Goal: Task Accomplishment & Management: Manage account settings

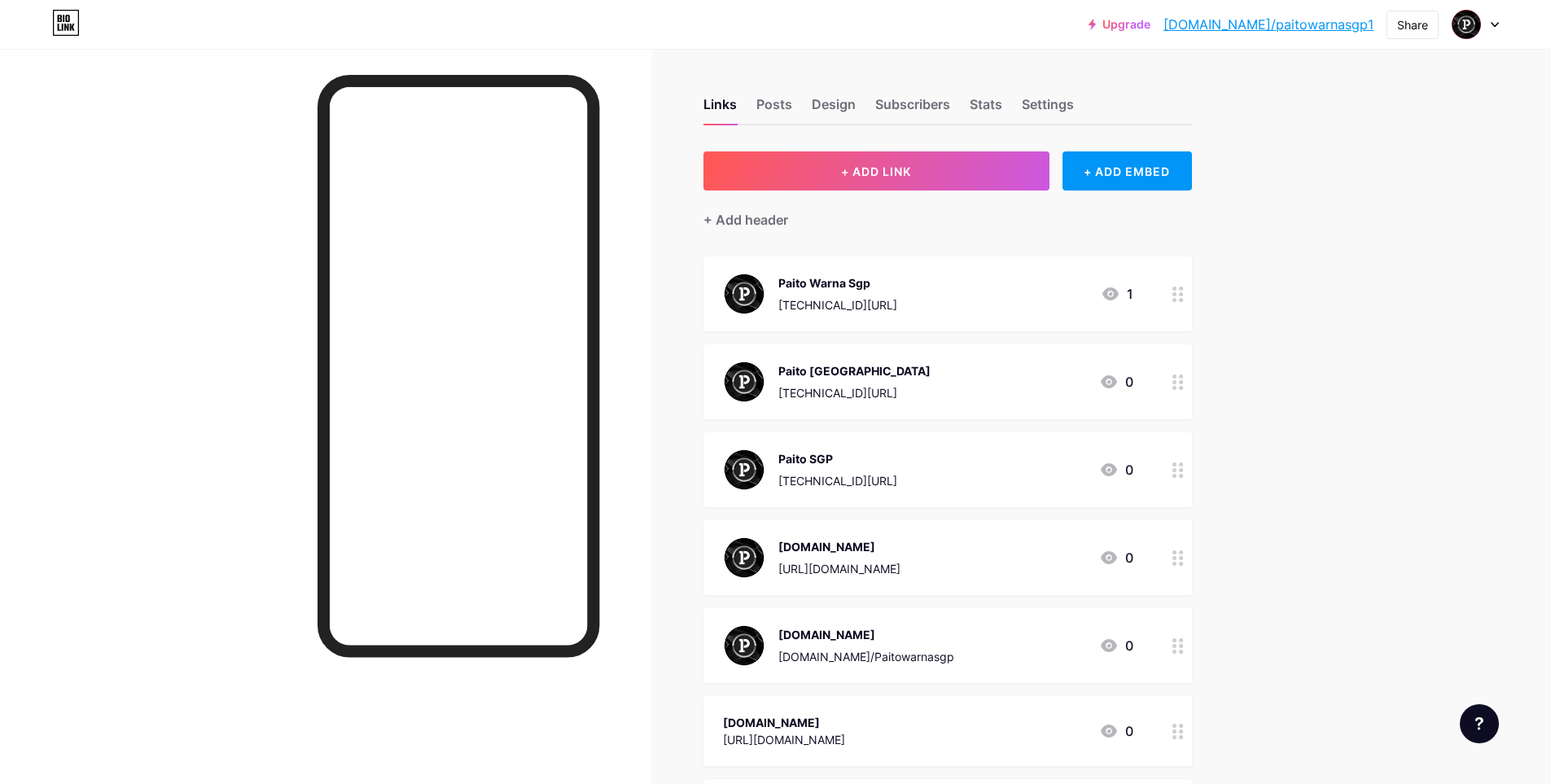
click at [850, 379] on div "Paito [GEOGRAPHIC_DATA] [TECHNICAL_ID][URL]" at bounding box center [854, 382] width 152 height 42
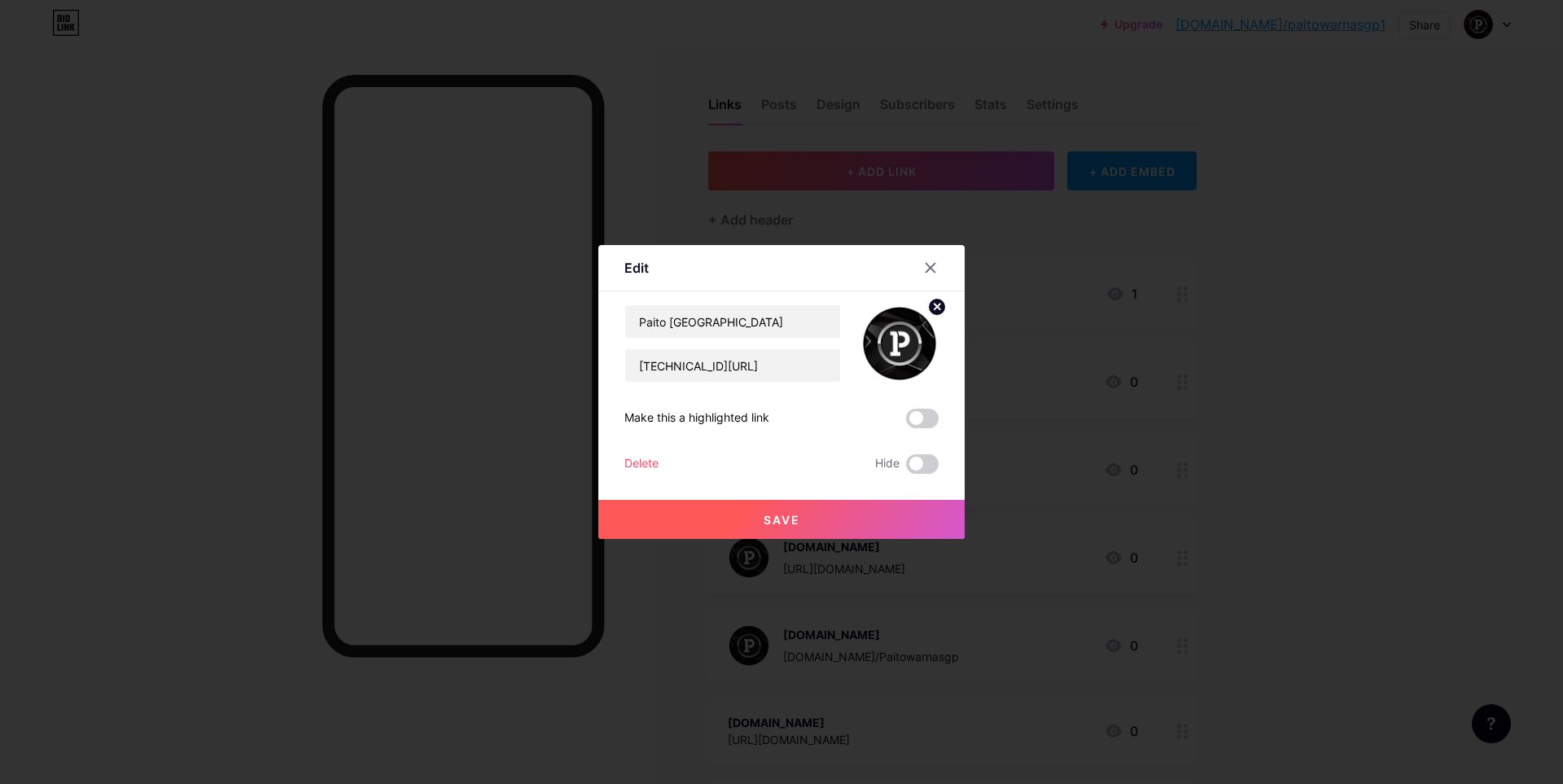
click at [639, 463] on div "Delete" at bounding box center [641, 464] width 34 height 19
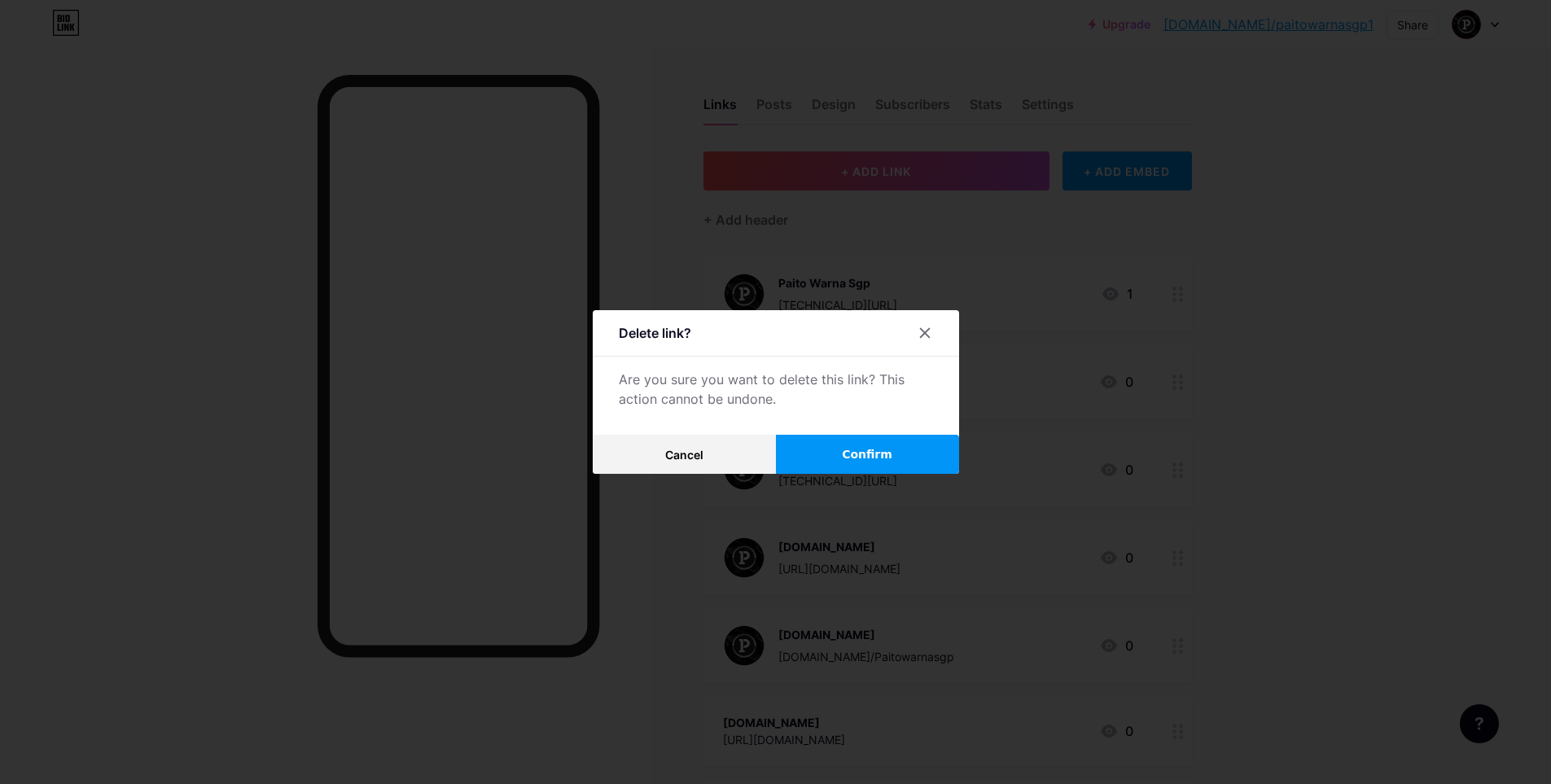
click at [838, 450] on button "Confirm" at bounding box center [867, 454] width 183 height 39
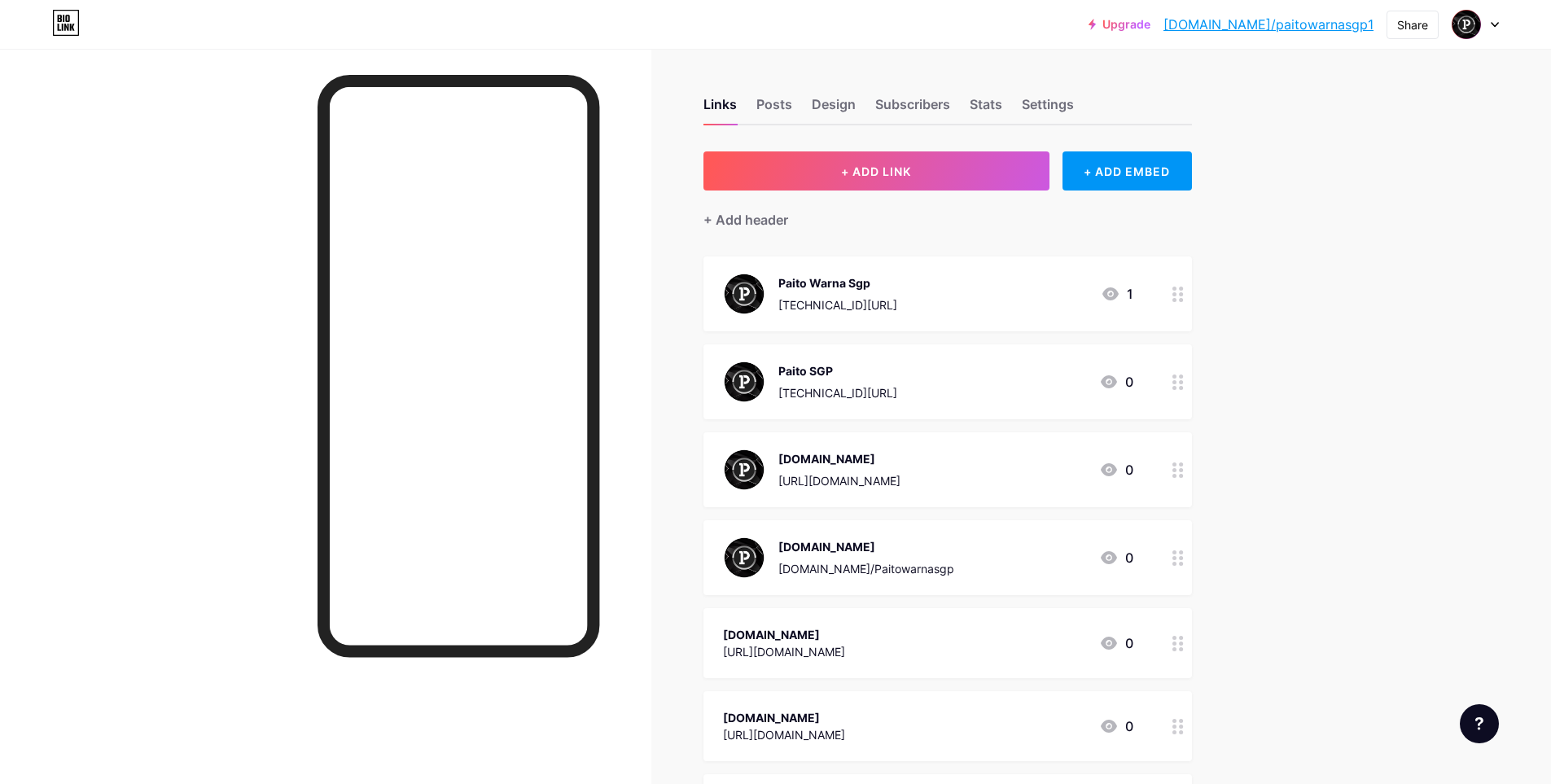
click at [807, 387] on div "[TECHNICAL_ID][URL]" at bounding box center [837, 392] width 118 height 17
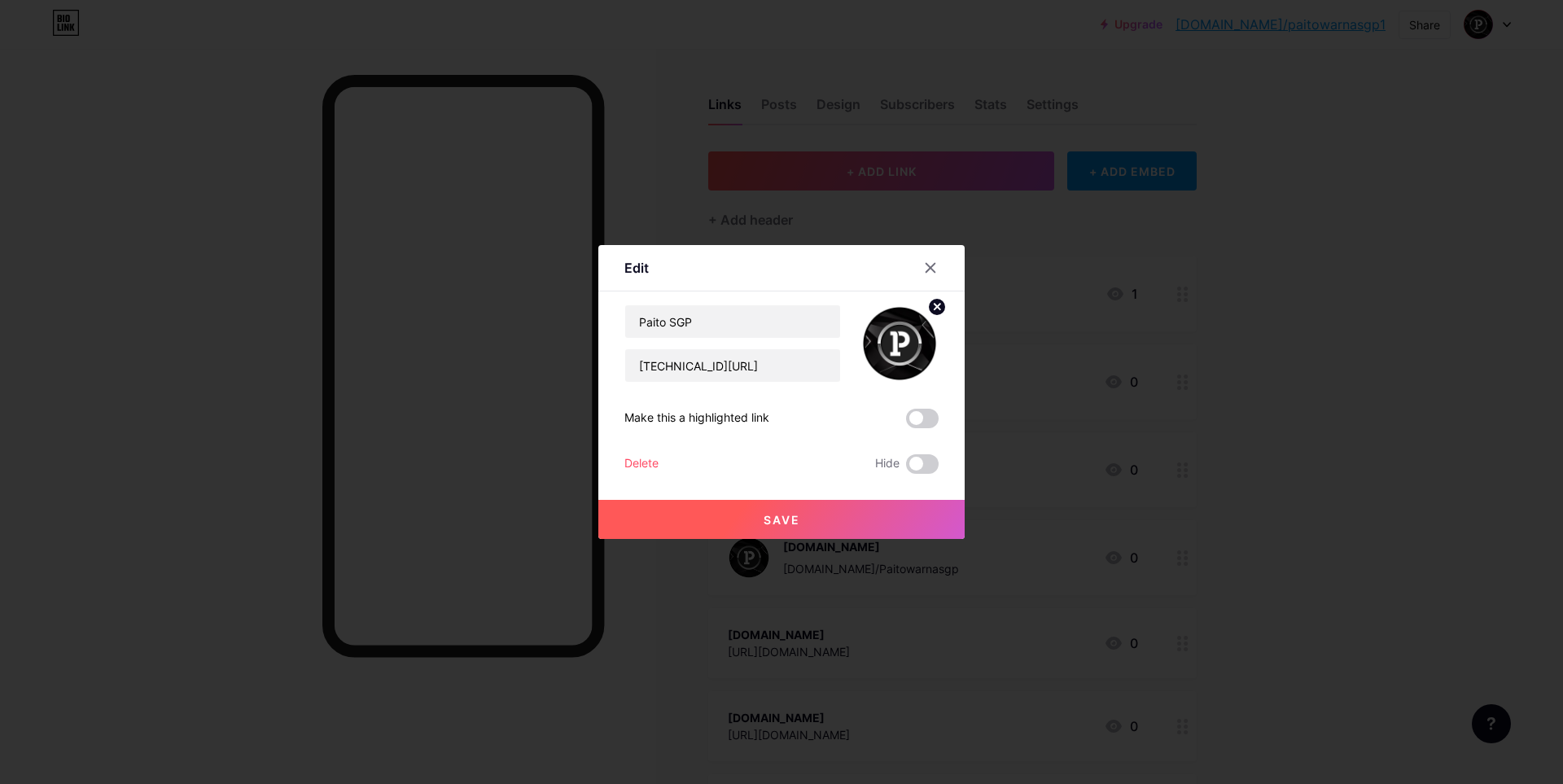
click at [653, 464] on div "Delete" at bounding box center [641, 464] width 34 height 19
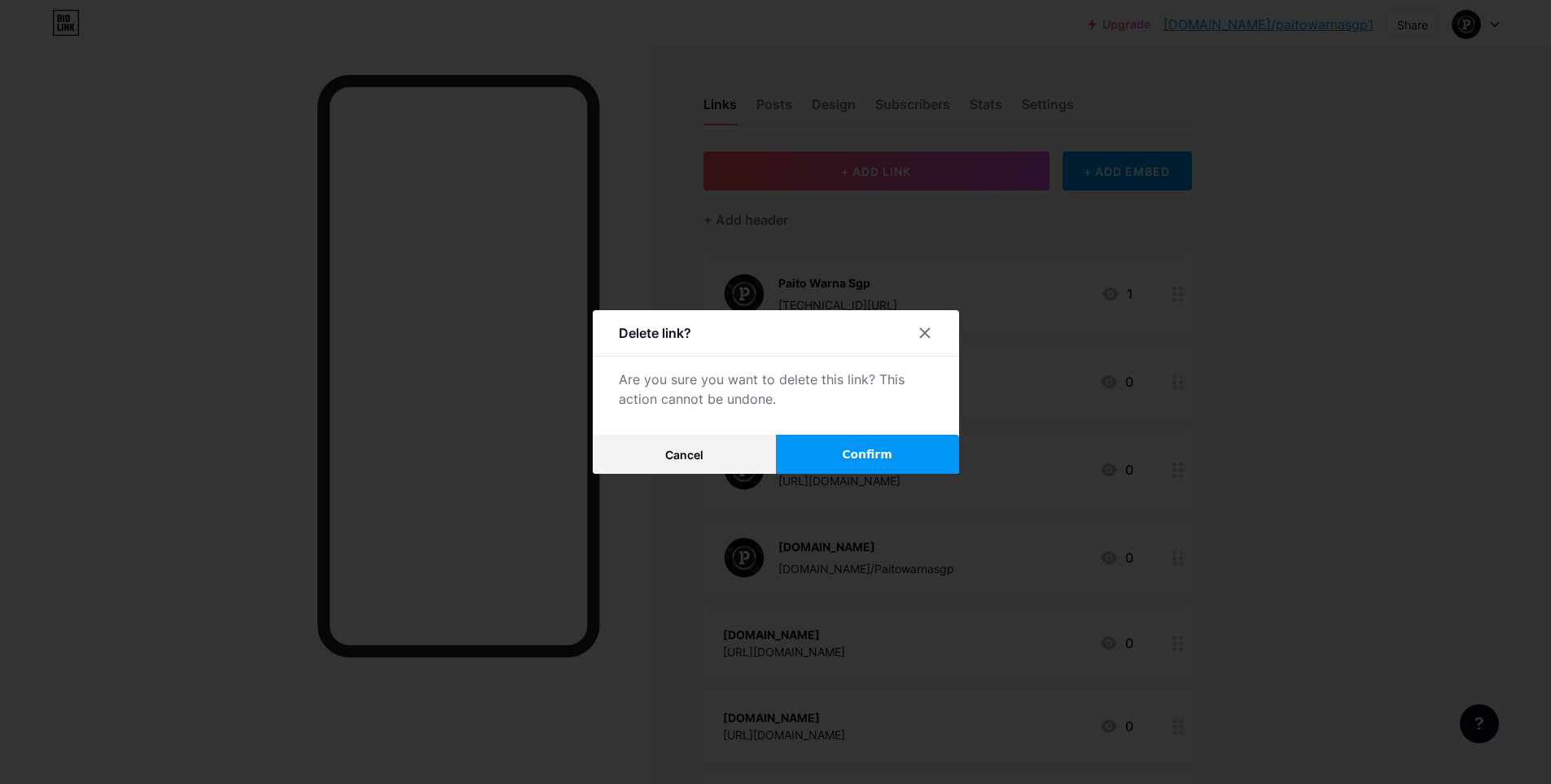
click at [837, 454] on button "Confirm" at bounding box center [867, 454] width 183 height 39
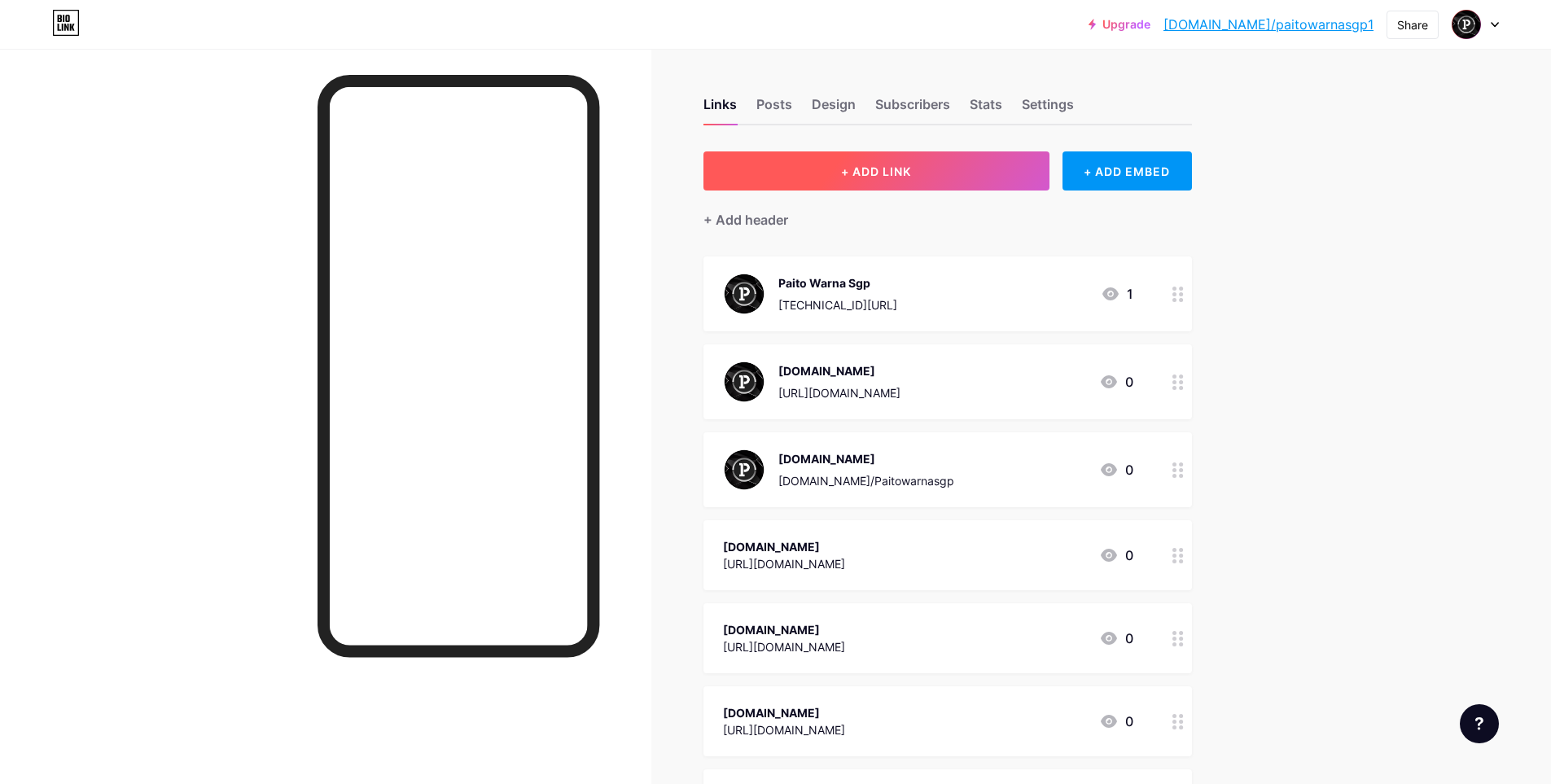
click at [889, 172] on span "+ ADD LINK" at bounding box center [876, 171] width 70 height 14
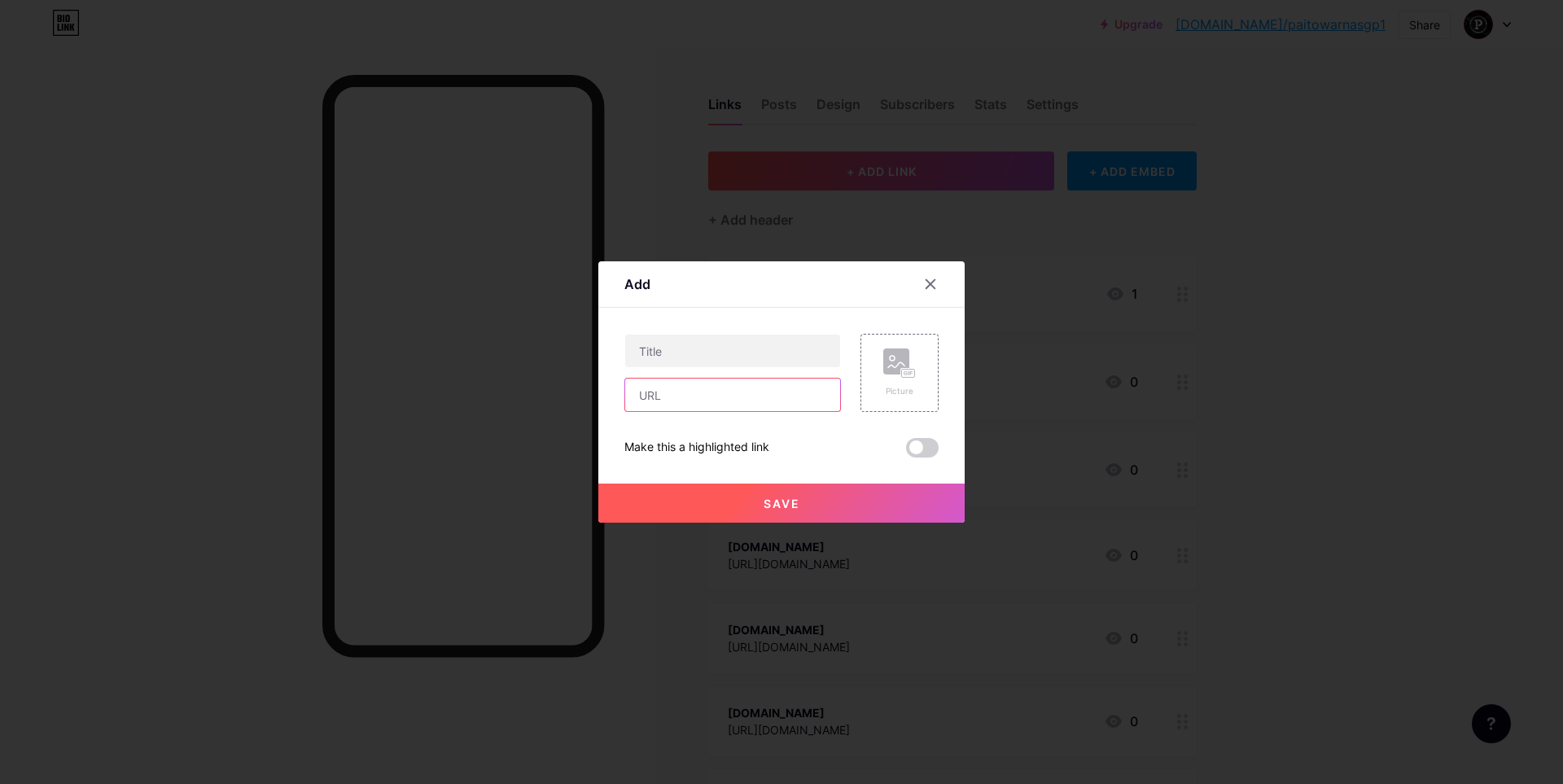
click at [692, 399] on input "text" at bounding box center [733, 394] width 215 height 32
paste input "[URL][DOMAIN_NAME]"
type input "[URL][DOMAIN_NAME]"
click at [759, 508] on button "Save" at bounding box center [782, 503] width 366 height 39
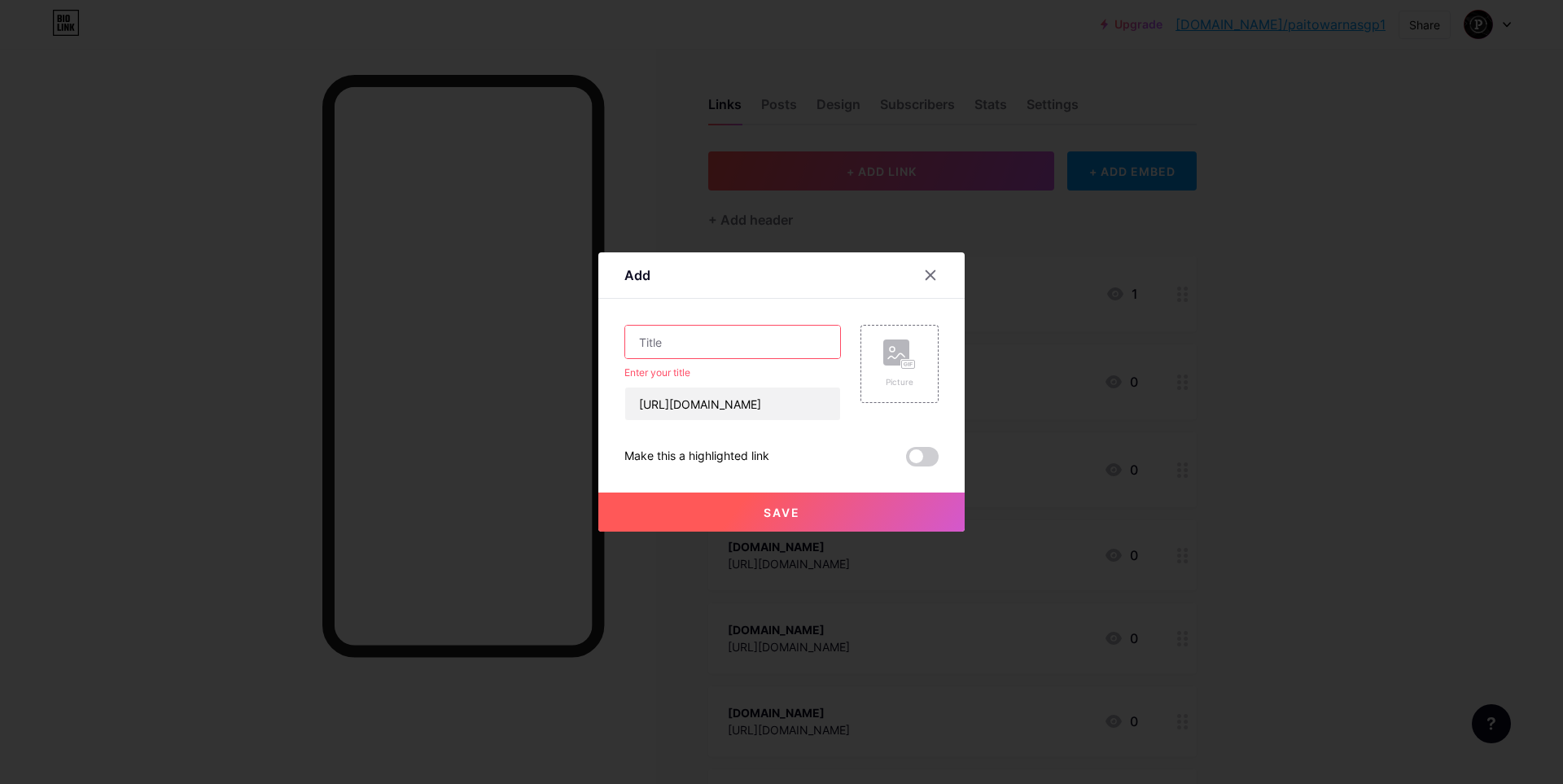
click at [669, 348] on input "text" at bounding box center [733, 342] width 215 height 32
type input "o"
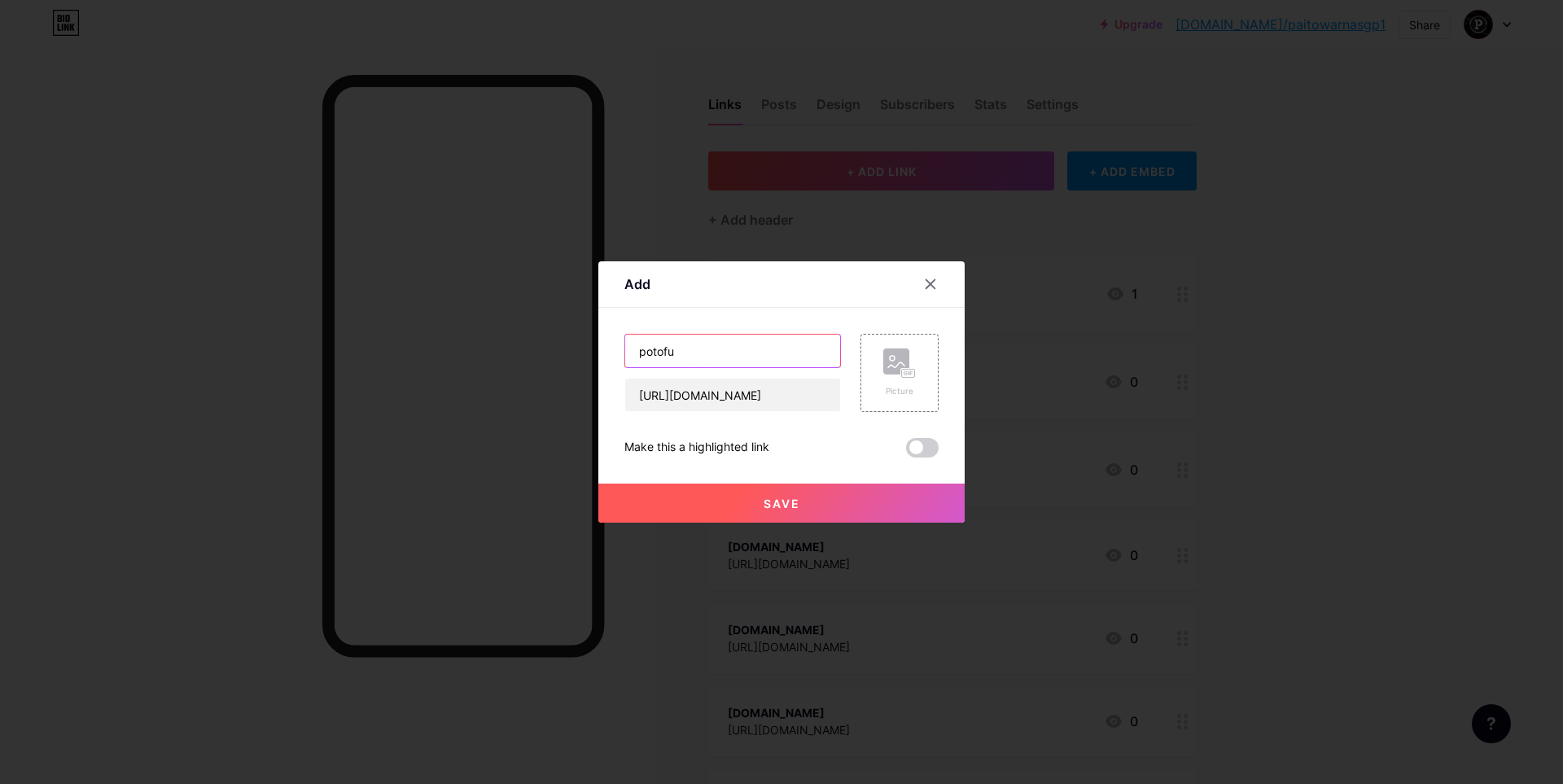
type input "potofu"
click at [800, 502] on button "Save" at bounding box center [782, 503] width 366 height 39
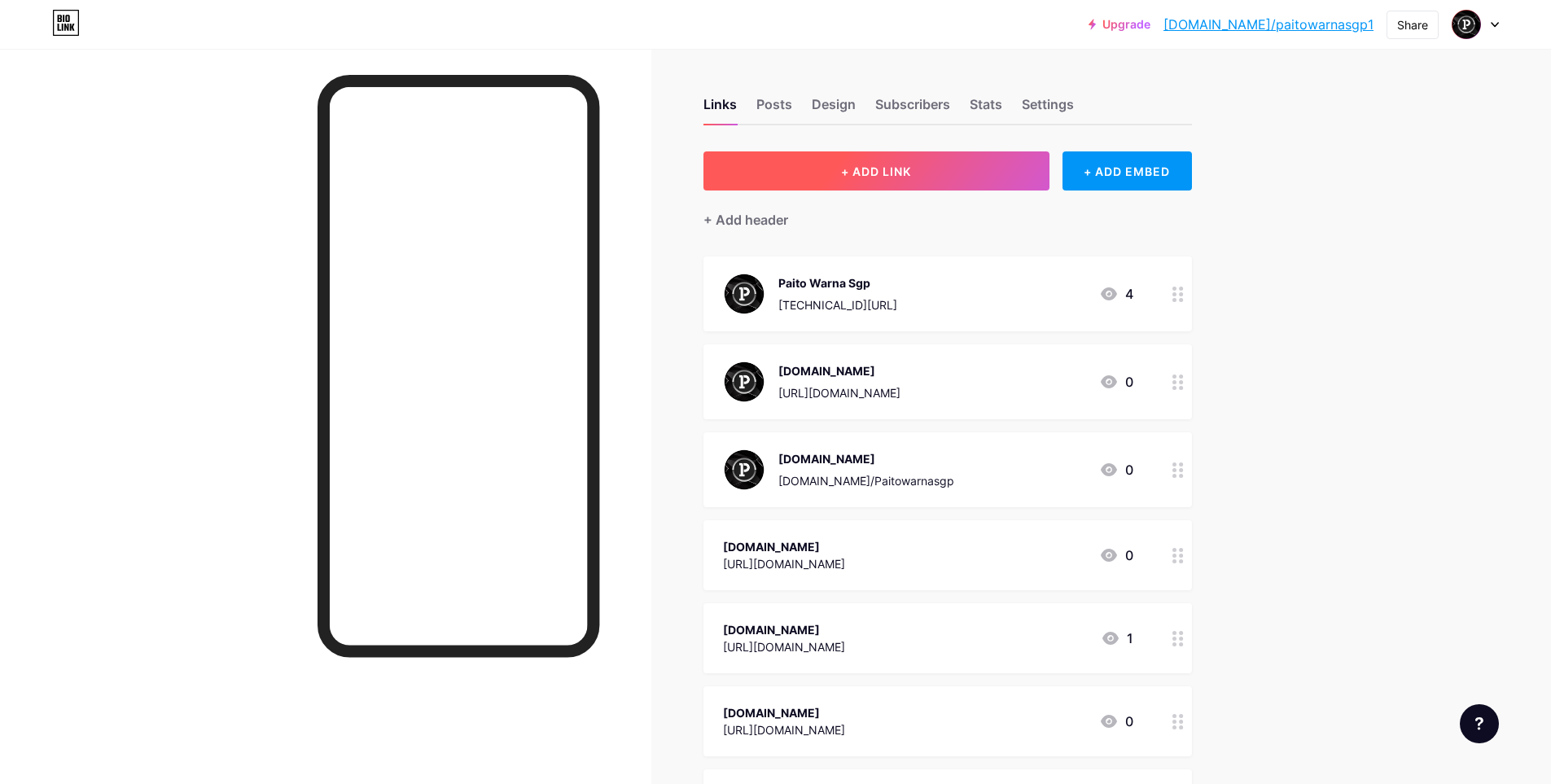
click at [893, 186] on button "+ ADD LINK" at bounding box center [876, 171] width 346 height 39
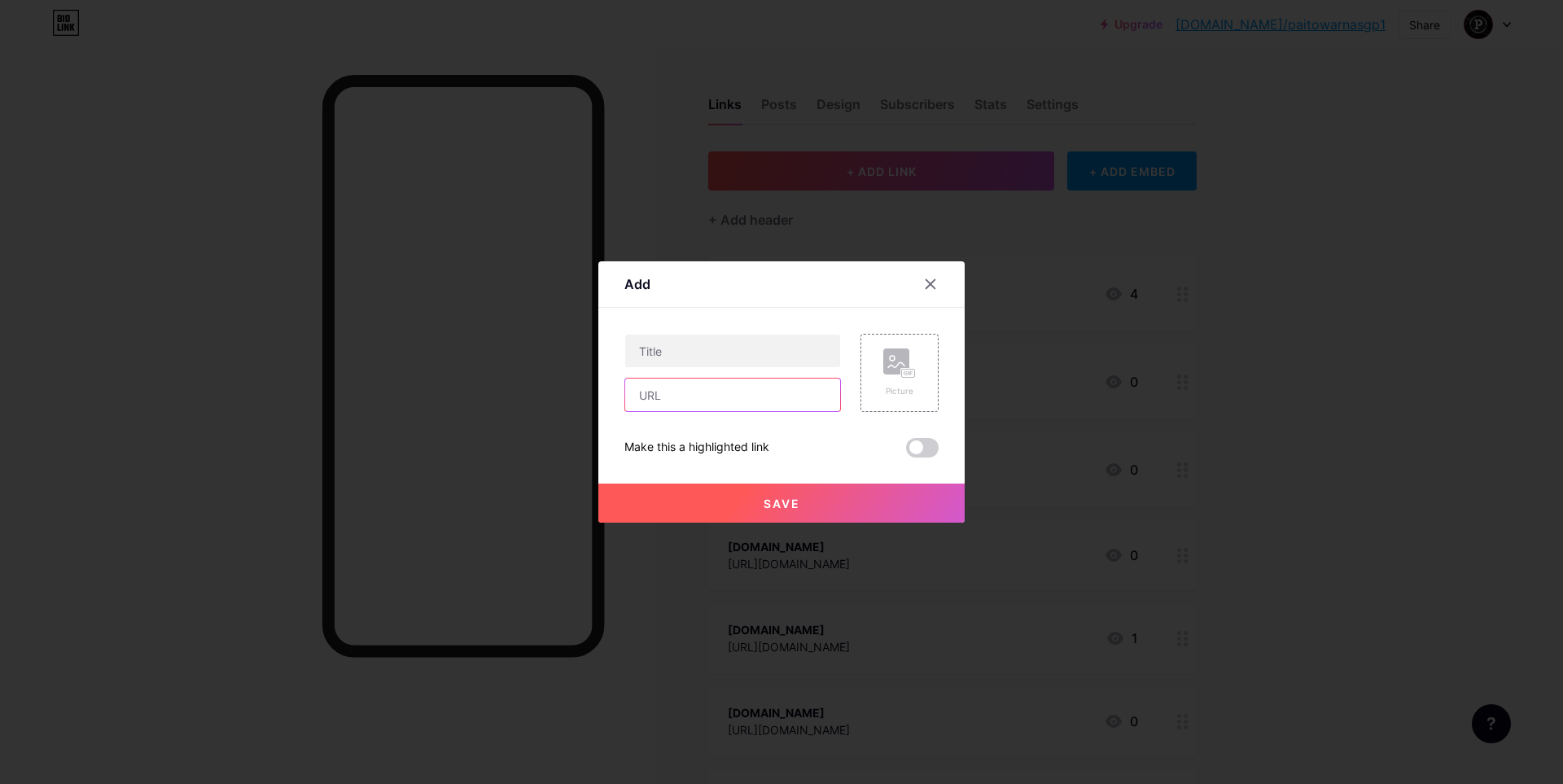
click at [703, 403] on input "text" at bounding box center [733, 394] width 215 height 32
paste input "[URL][DOMAIN_NAME]"
type input "[URL][DOMAIN_NAME]"
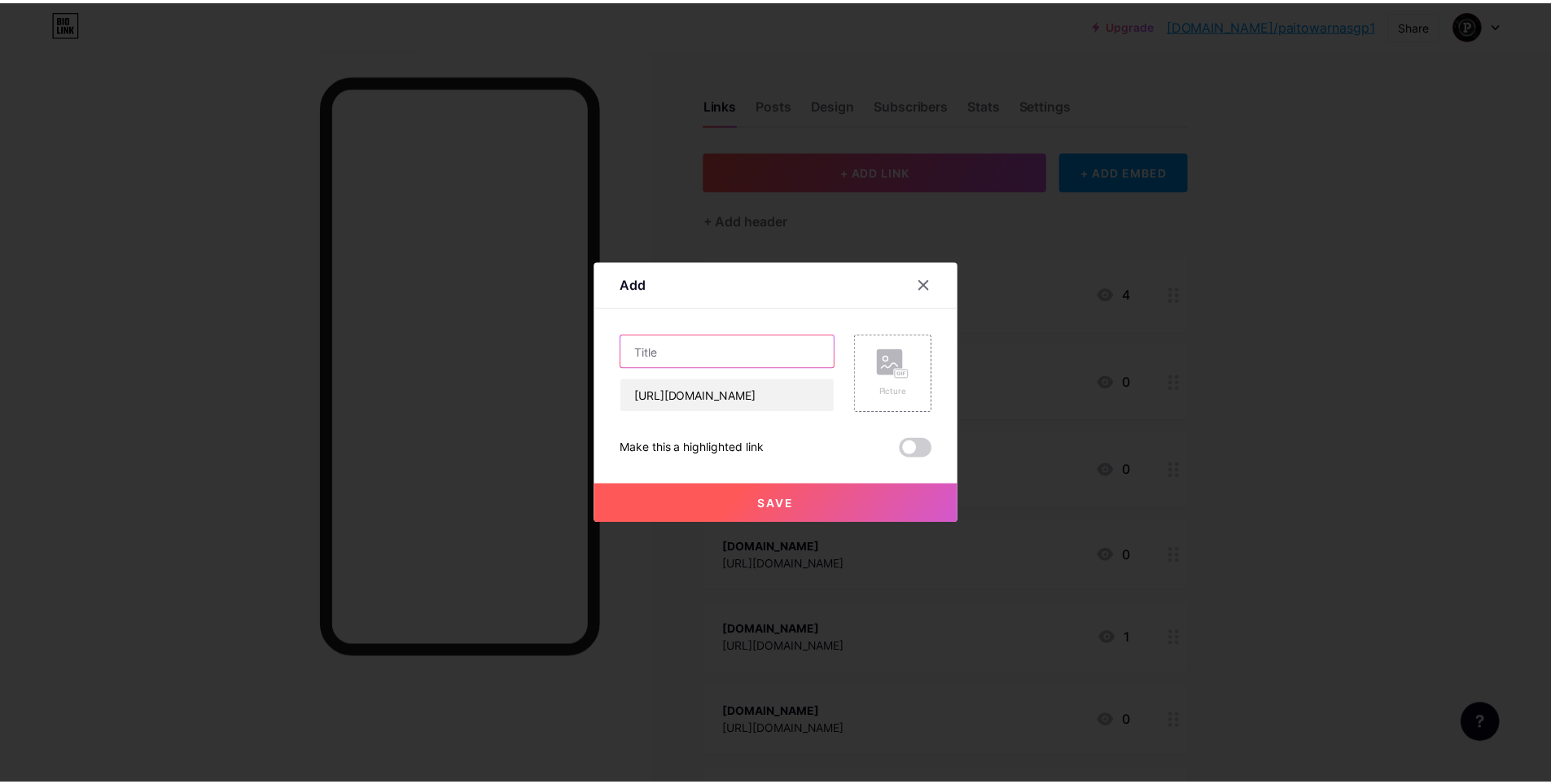
scroll to position [0, 0]
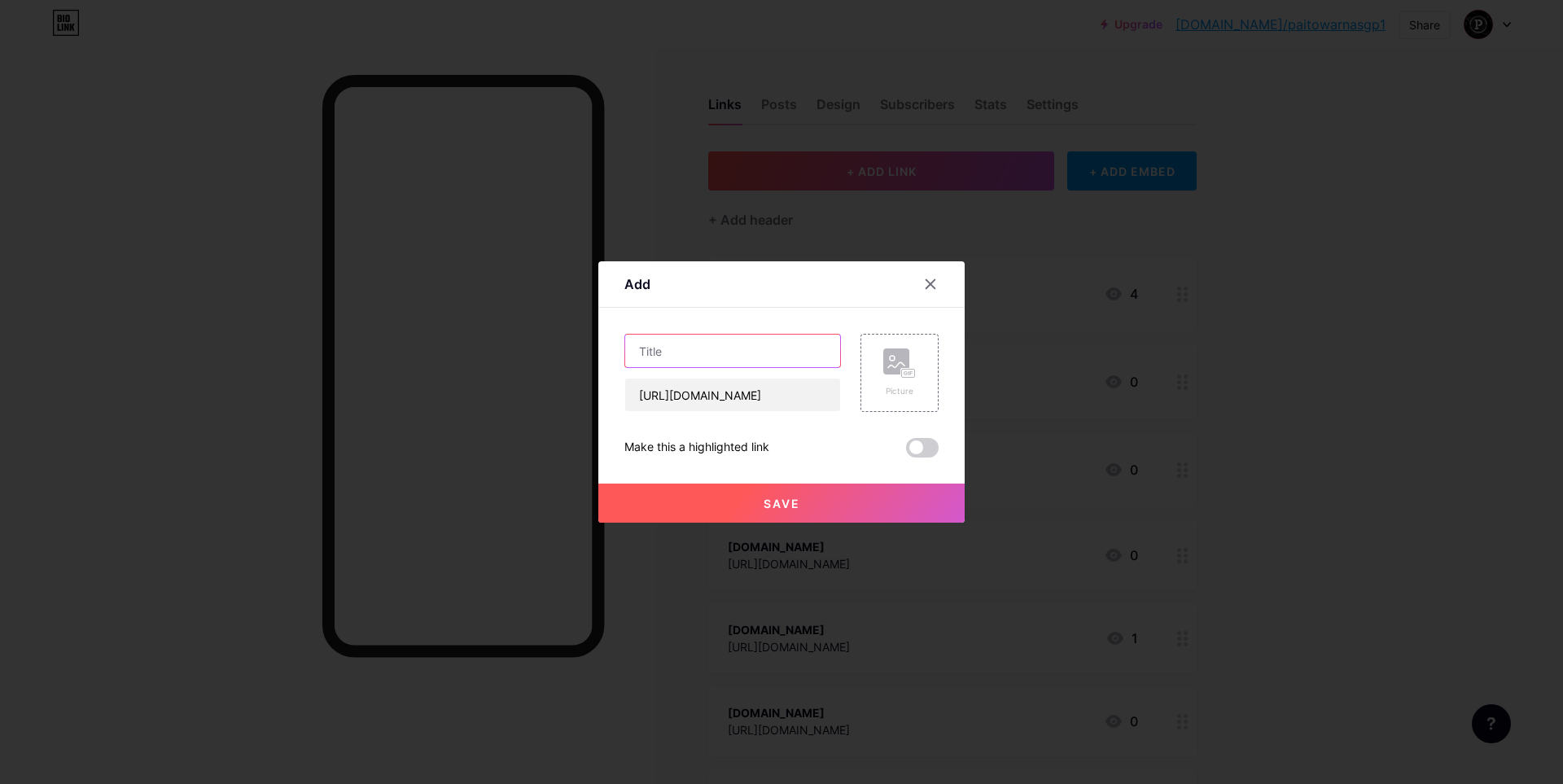
click at [696, 360] on input "text" at bounding box center [733, 350] width 215 height 32
type input "google sites"
click at [788, 503] on span "Save" at bounding box center [782, 503] width 37 height 14
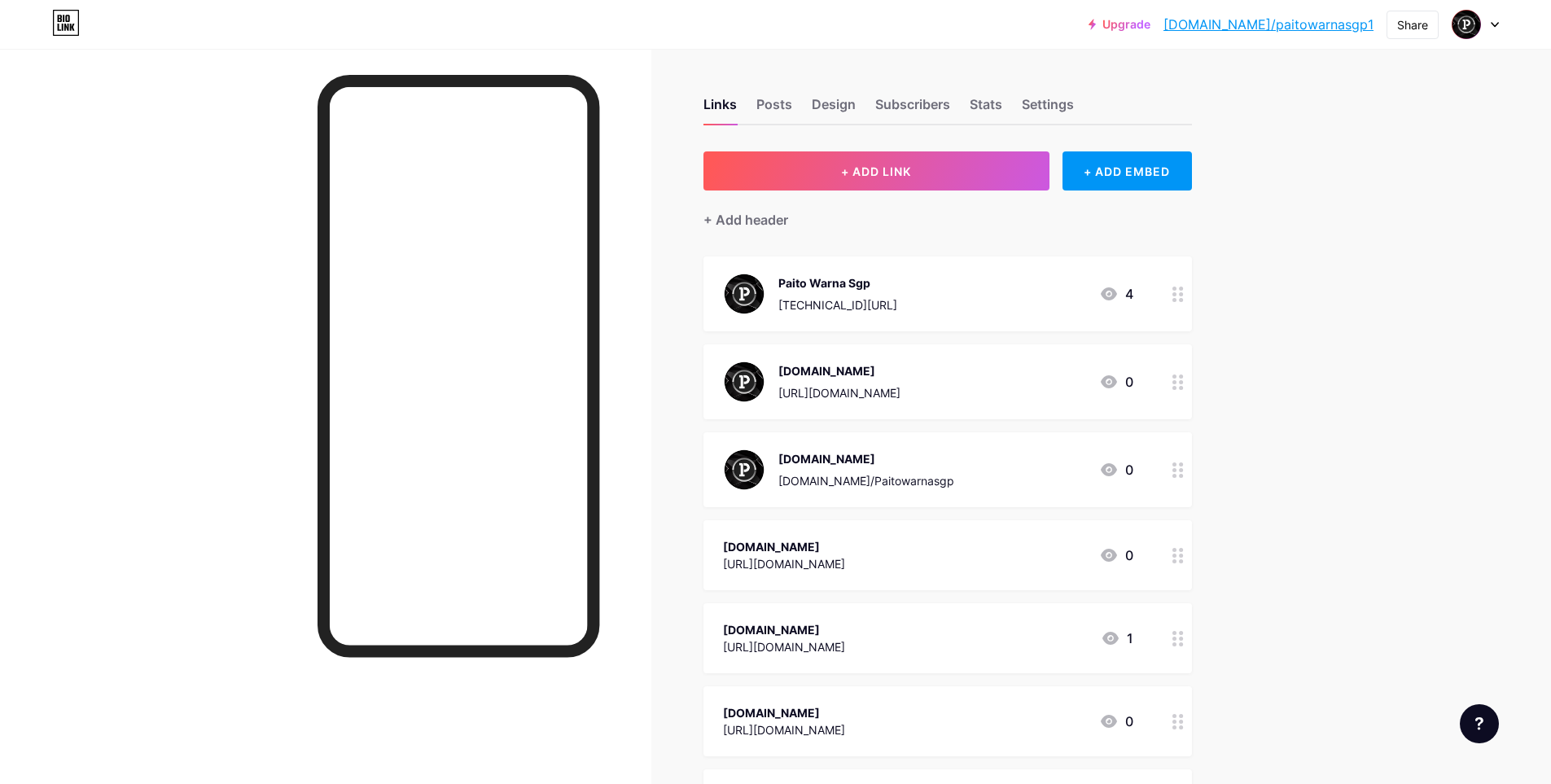
click at [1318, 28] on link "[DOMAIN_NAME]/paitowarnasgp1" at bounding box center [1268, 24] width 210 height 19
